Goal: Information Seeking & Learning: Learn about a topic

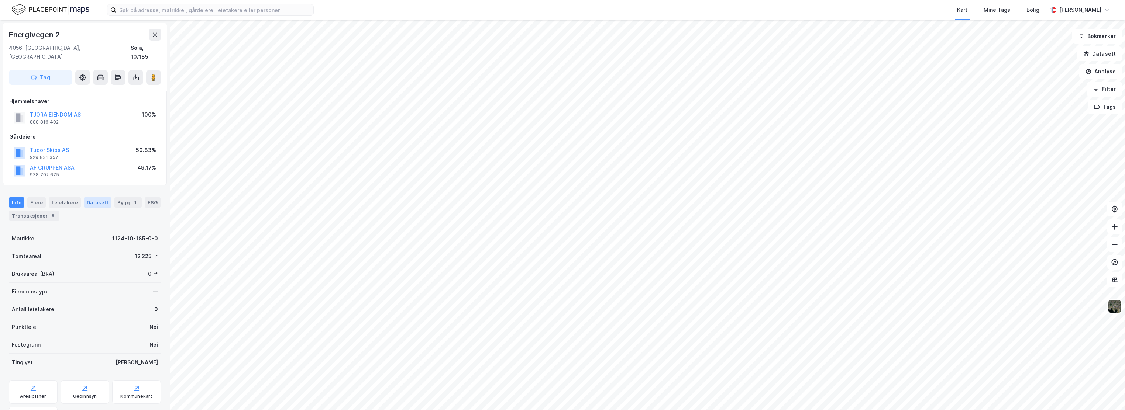
click at [94, 197] on div "Datasett" at bounding box center [98, 202] width 28 height 10
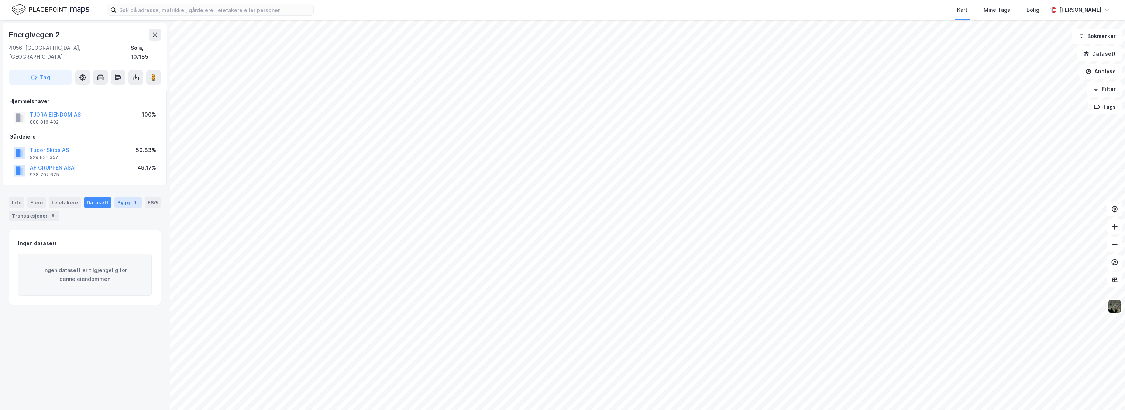
drag, startPoint x: 131, startPoint y: 194, endPoint x: 126, endPoint y: 194, distance: 5.5
click at [131, 199] on div "1" at bounding box center [134, 202] width 7 height 7
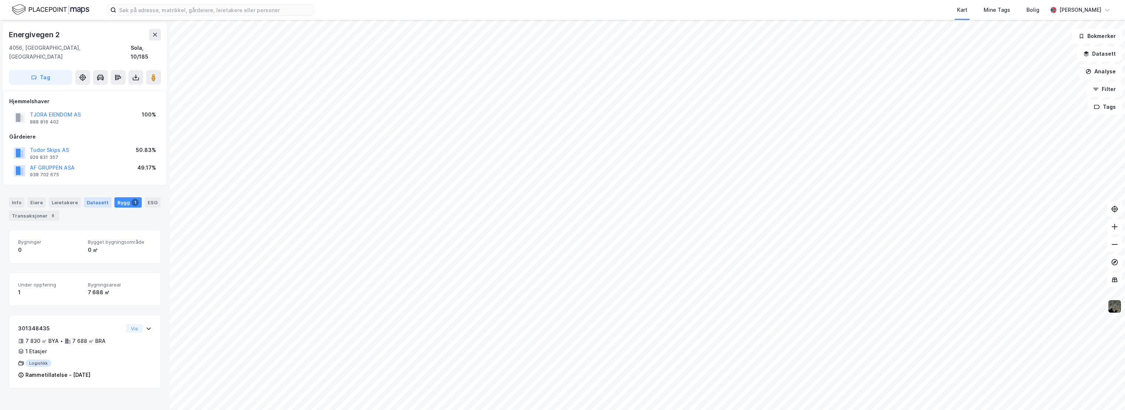
drag, startPoint x: 126, startPoint y: 194, endPoint x: 86, endPoint y: 192, distance: 39.6
click at [86, 197] on div "Datasett" at bounding box center [98, 202] width 28 height 10
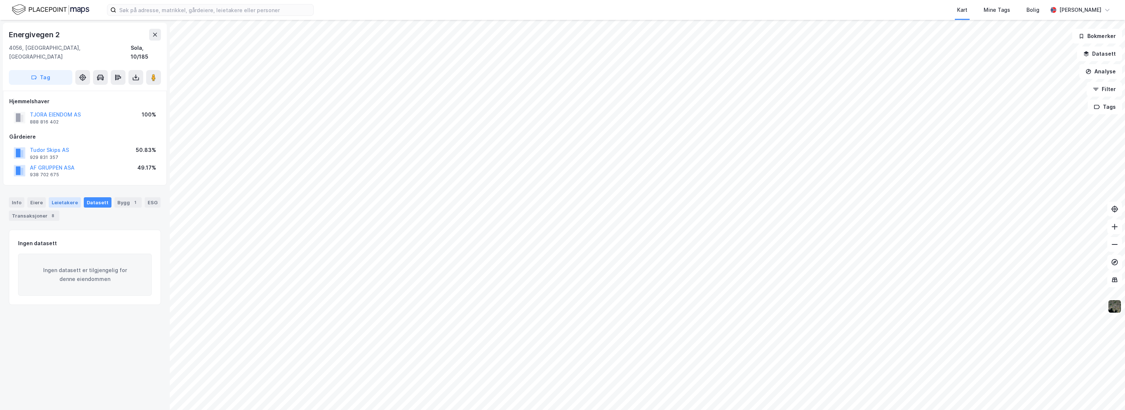
click at [67, 197] on div "Leietakere" at bounding box center [65, 202] width 32 height 10
click at [39, 197] on div "Eiere" at bounding box center [36, 202] width 18 height 10
click at [19, 197] on div "Info" at bounding box center [17, 202] width 16 height 10
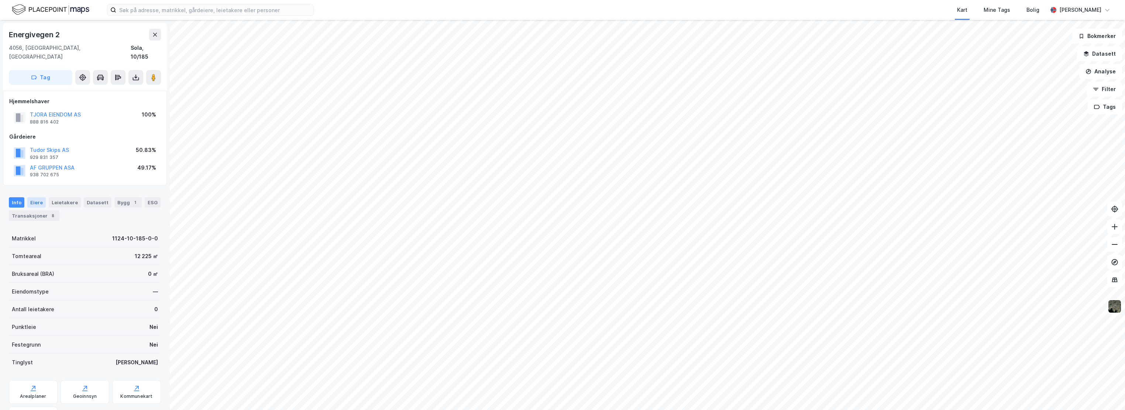
click at [36, 197] on div "Eiere" at bounding box center [36, 202] width 18 height 10
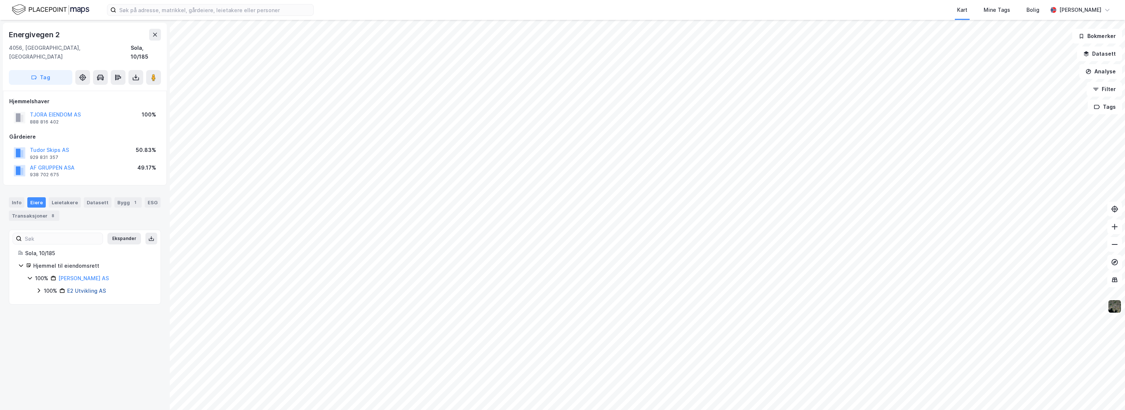
click at [85, 288] on link "E2 Utvikling AS" at bounding box center [86, 291] width 39 height 6
click at [18, 197] on div "Info" at bounding box center [17, 202] width 16 height 10
